Goal: Task Accomplishment & Management: Manage account settings

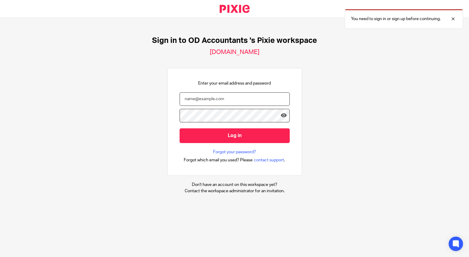
type input "niall@odaccountants.co.uk"
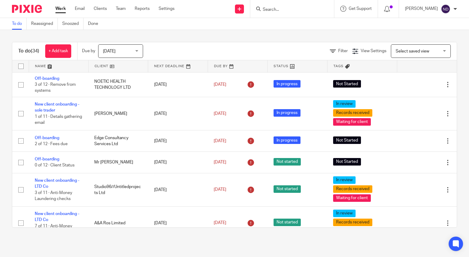
click at [277, 8] on input "Search" at bounding box center [289, 9] width 54 height 5
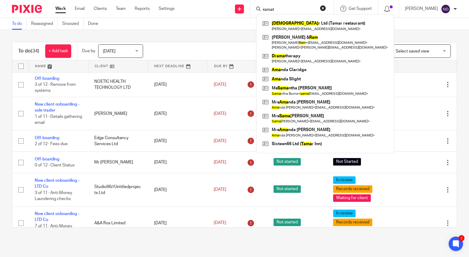
type input "ramat"
click button "submit" at bounding box center [0, 0] width 0 height 0
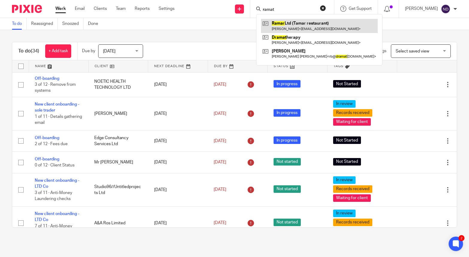
click at [293, 22] on link at bounding box center [319, 26] width 117 height 14
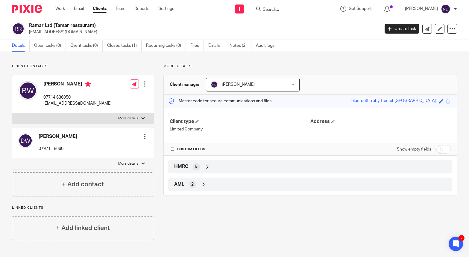
click at [206, 166] on icon at bounding box center [207, 166] width 6 height 6
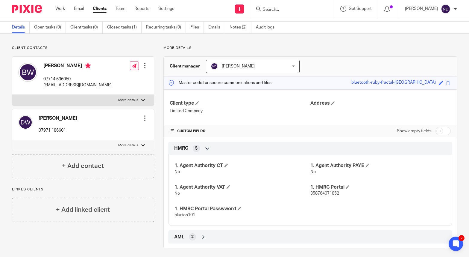
scroll to position [17, 0]
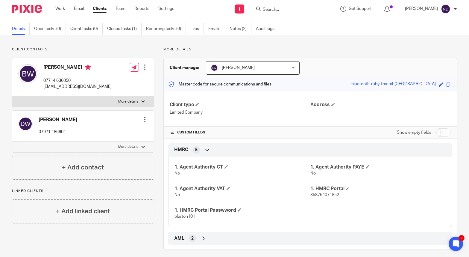
click at [447, 131] on input "checkbox" at bounding box center [442, 132] width 15 height 8
checkbox input "true"
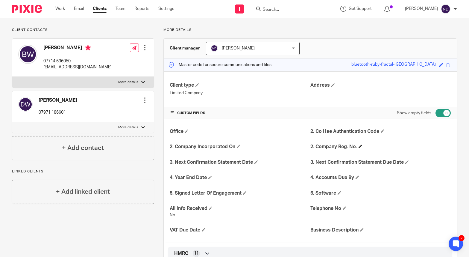
scroll to position [40, 0]
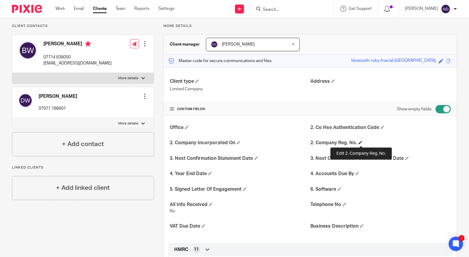
click at [360, 142] on span at bounding box center [361, 142] width 4 height 4
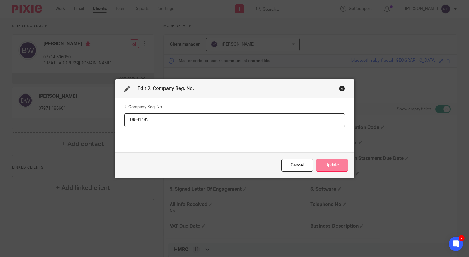
type input "16561492"
click at [334, 164] on button "Update" at bounding box center [332, 165] width 32 height 13
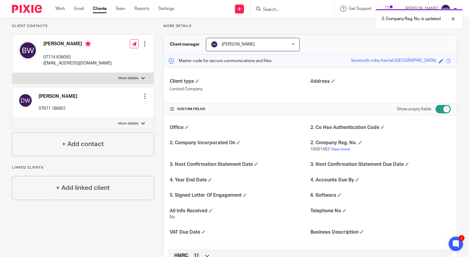
scroll to position [0, 0]
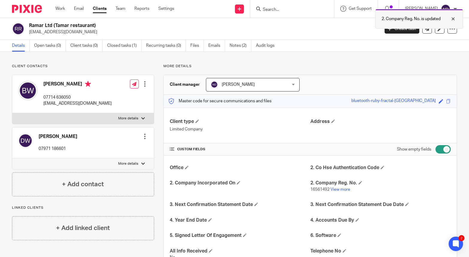
click at [456, 18] on div at bounding box center [449, 18] width 16 height 7
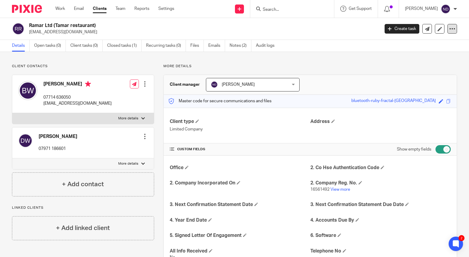
click at [452, 30] on icon at bounding box center [452, 29] width 6 height 6
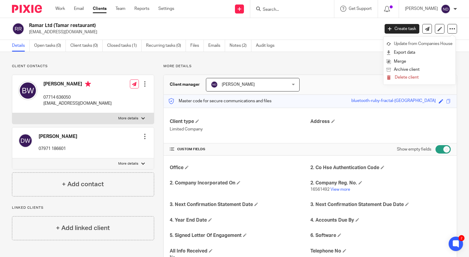
click at [422, 43] on link "Update from Companies House" at bounding box center [419, 44] width 66 height 9
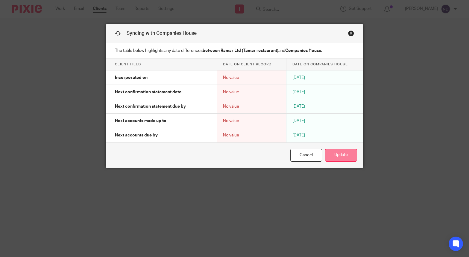
click at [342, 152] on button "Update" at bounding box center [341, 154] width 32 height 13
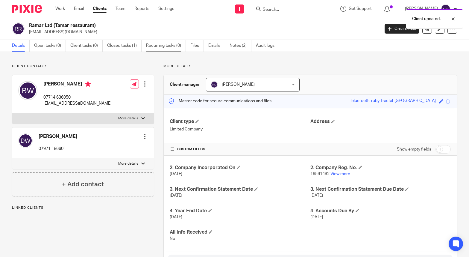
click at [157, 48] on link "Recurring tasks (0)" at bounding box center [166, 46] width 40 height 12
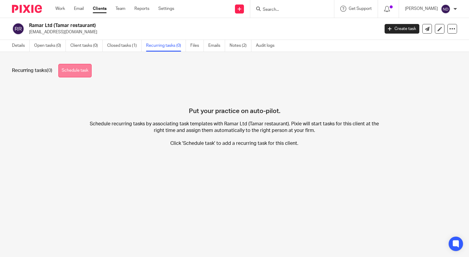
click at [75, 71] on link "Schedule task" at bounding box center [74, 70] width 33 height 13
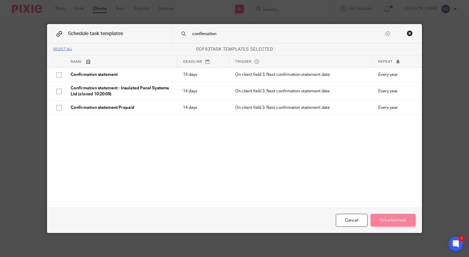
type input "confirmation"
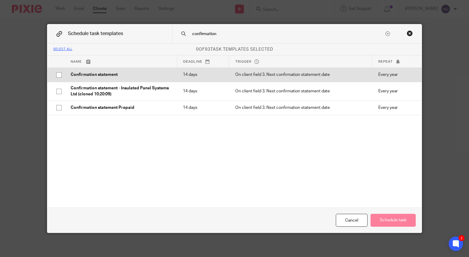
click at [74, 74] on p "Confirmation statement" at bounding box center [121, 75] width 100 height 6
checkbox input "true"
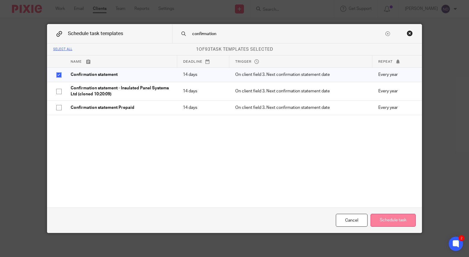
click at [388, 217] on button "Schedule task" at bounding box center [393, 219] width 45 height 13
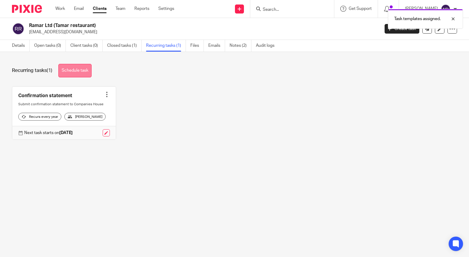
click at [80, 69] on link "Schedule task" at bounding box center [74, 70] width 33 height 13
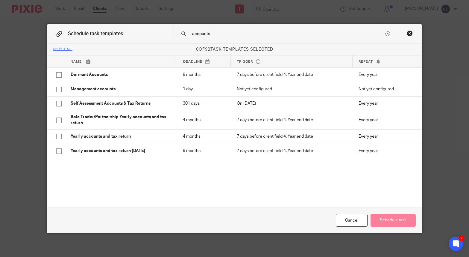
type input "accounts"
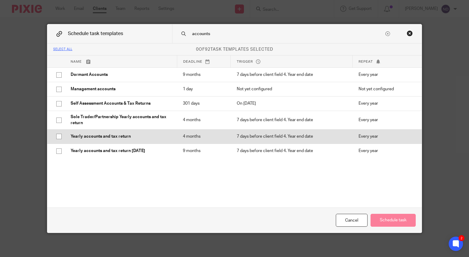
click at [60, 135] on input "checkbox" at bounding box center [58, 135] width 11 height 11
checkbox input "true"
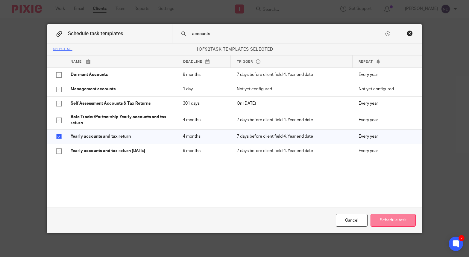
click at [392, 217] on button "Schedule task" at bounding box center [393, 219] width 45 height 13
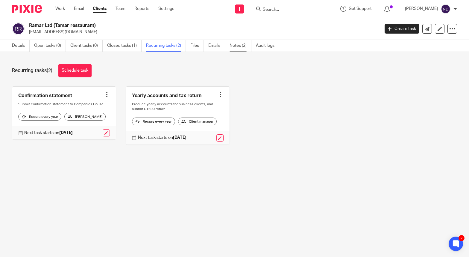
click at [238, 46] on link "Notes (2)" at bounding box center [241, 46] width 22 height 12
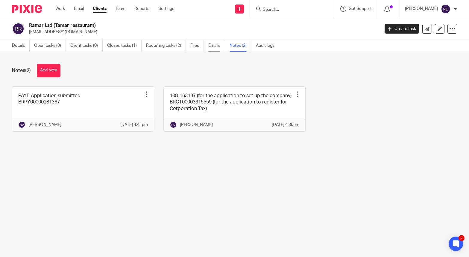
click at [217, 46] on link "Emails" at bounding box center [216, 46] width 17 height 12
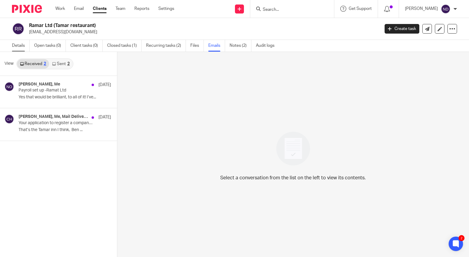
click at [18, 49] on link "Details" at bounding box center [21, 46] width 18 height 12
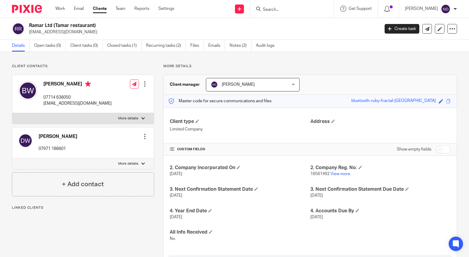
scroll to position [0, 0]
click at [144, 135] on div at bounding box center [145, 136] width 6 height 6
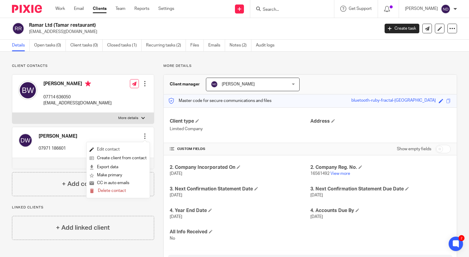
click at [111, 149] on link "Edit contact" at bounding box center [117, 149] width 57 height 9
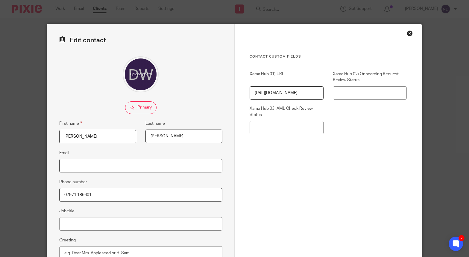
click at [69, 166] on input "Email" at bounding box center [140, 165] width 163 height 13
paste input "accounts@tamarinn.com"
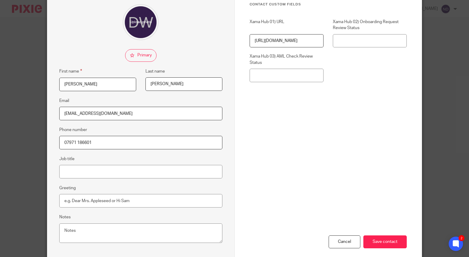
scroll to position [82, 0]
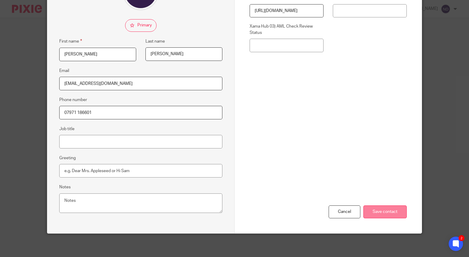
type input "accounts@tamarinn.com"
click at [384, 210] on input "Save contact" at bounding box center [384, 211] width 43 height 13
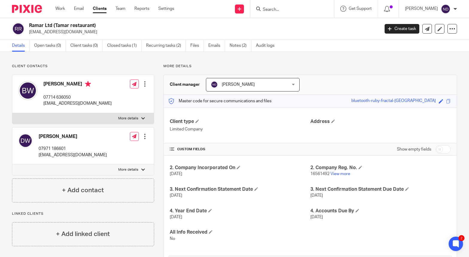
scroll to position [3, 0]
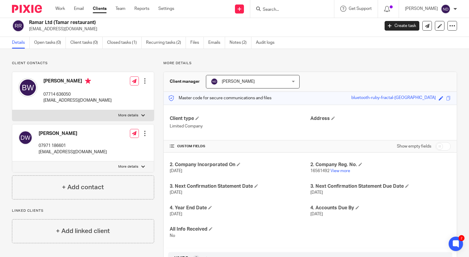
click at [329, 171] on span "16561492" at bounding box center [319, 171] width 19 height 4
drag, startPoint x: 326, startPoint y: 170, endPoint x: 311, endPoint y: 172, distance: 14.9
click at [311, 172] on p "16561492 View more" at bounding box center [380, 171] width 140 height 6
copy span "16561492"
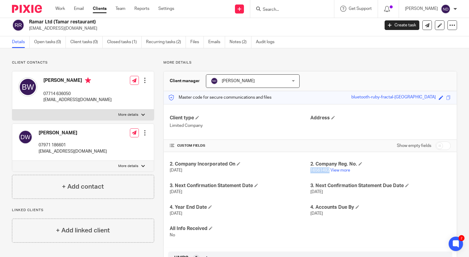
scroll to position [5, 0]
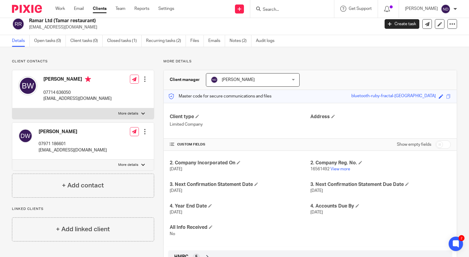
click at [280, 7] on input "Search" at bounding box center [289, 9] width 54 height 5
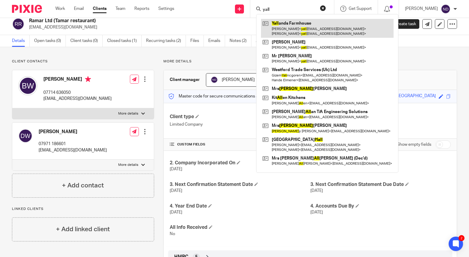
type input "yall"
click at [299, 25] on link at bounding box center [327, 28] width 133 height 19
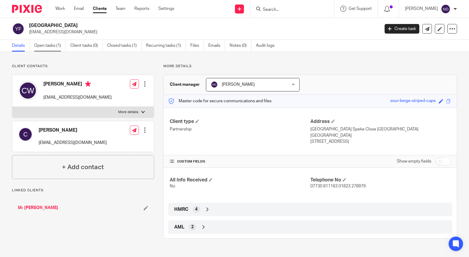
click at [46, 45] on link "Open tasks (1)" at bounding box center [50, 46] width 32 height 12
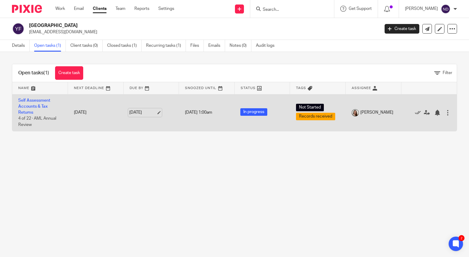
click at [144, 113] on link "24 Mar 2026" at bounding box center [142, 112] width 27 height 6
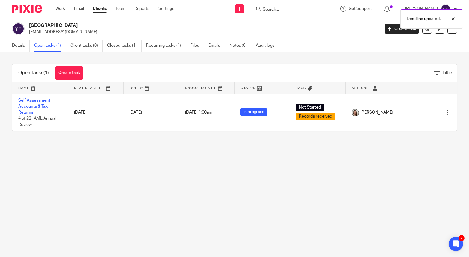
click at [133, 189] on main "Yallands Farmhouse yallands@hotmail.co.uk Create task Update from Companies Hou…" at bounding box center [234, 128] width 469 height 257
click at [279, 7] on input "Search" at bounding box center [289, 9] width 54 height 5
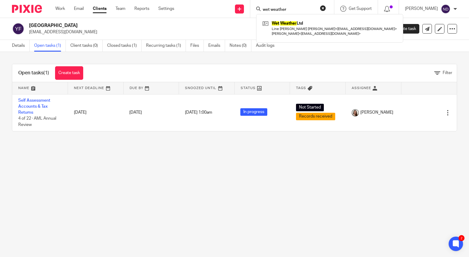
type input "wet weather"
click button "submit" at bounding box center [0, 0] width 0 height 0
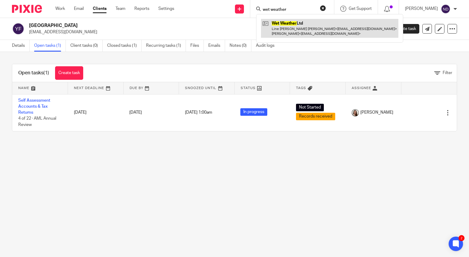
click at [303, 24] on link at bounding box center [329, 28] width 137 height 19
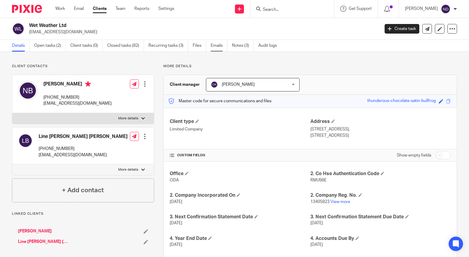
click at [215, 46] on link "Emails" at bounding box center [219, 46] width 17 height 12
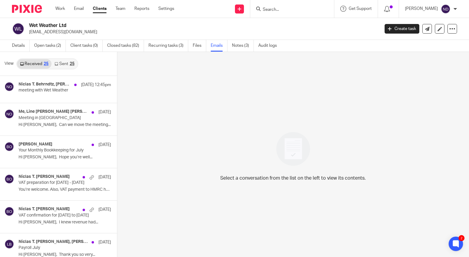
click at [278, 7] on input "Search" at bounding box center [289, 9] width 54 height 5
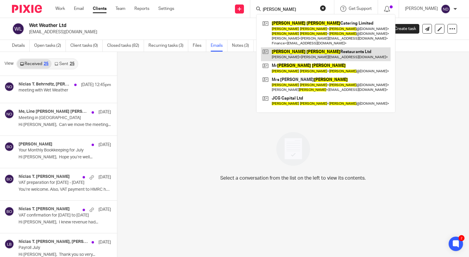
type input "jimmy garcia"
click at [306, 50] on link at bounding box center [326, 54] width 130 height 14
click at [296, 49] on link at bounding box center [326, 54] width 130 height 14
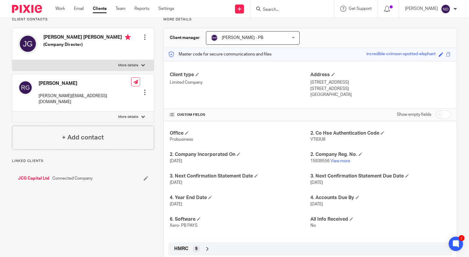
scroll to position [80, 0]
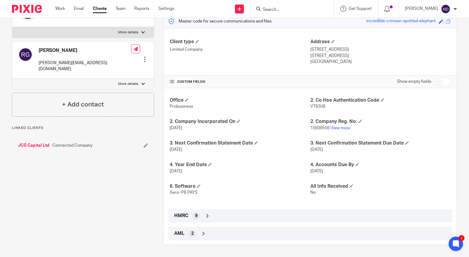
click at [210, 213] on icon at bounding box center [207, 216] width 6 height 6
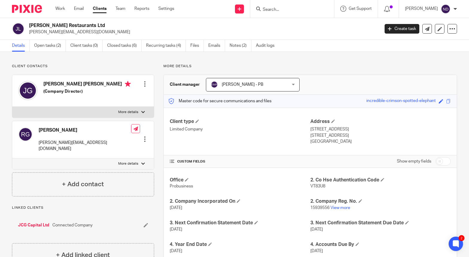
scroll to position [0, 0]
